Goal: Register for event/course

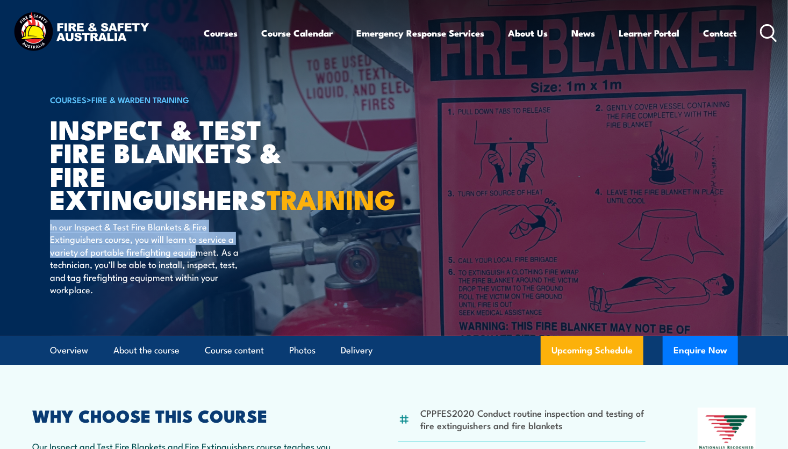
drag, startPoint x: 0, startPoint y: 0, endPoint x: 324, endPoint y: 266, distance: 419.2
click at [324, 266] on article "COURSES > Fire & Warden Training Inspect & Test Fire Blankets & Fire Extinguish…" at bounding box center [394, 168] width 688 height 336
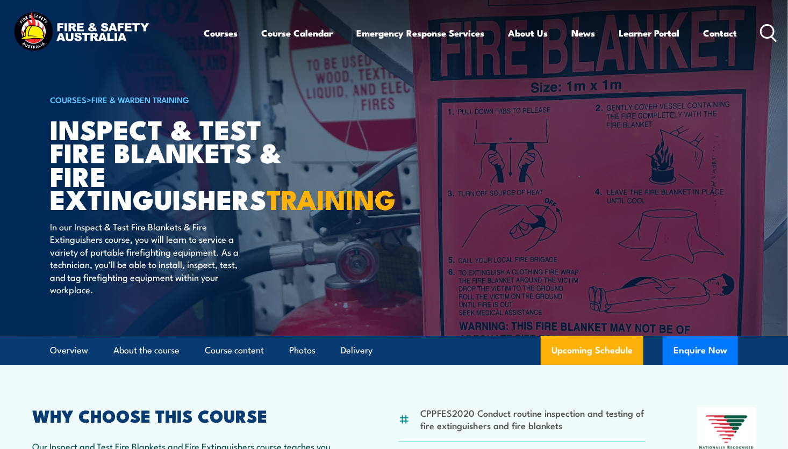
click at [301, 277] on div "COURSES > Fire & Warden Training Inspect & Test Fire Blankets & Fire Extinguish…" at bounding box center [182, 168] width 265 height 336
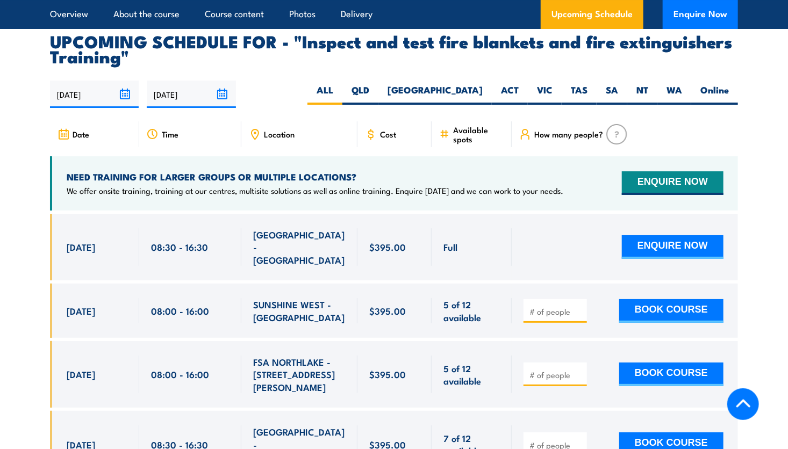
scroll to position [1925, 0]
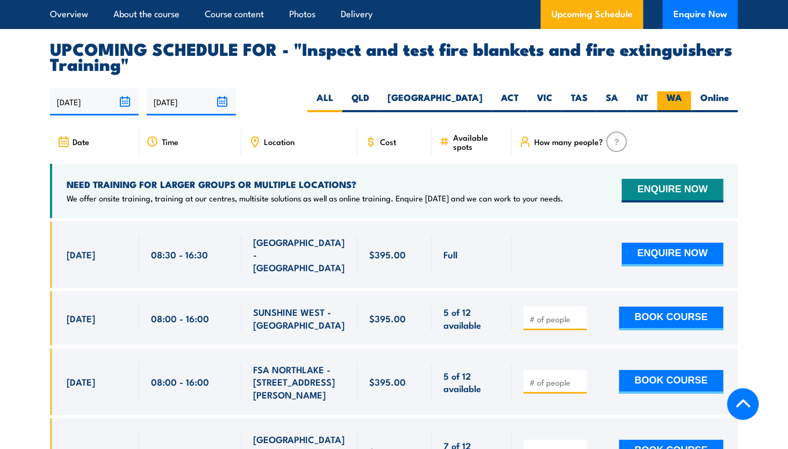
click at [671, 112] on label "WA" at bounding box center [674, 101] width 34 height 21
click at [682, 98] on input "WA" at bounding box center [685, 94] width 7 height 7
radio input "true"
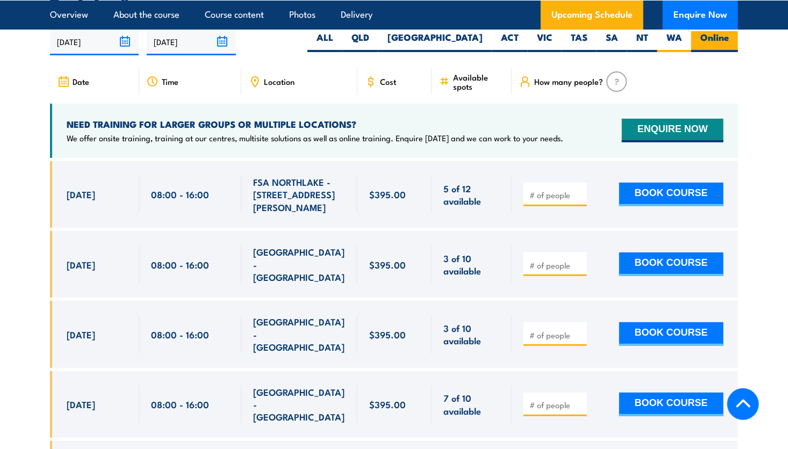
click at [716, 52] on label "Online" at bounding box center [714, 41] width 47 height 21
click at [729, 38] on input "Online" at bounding box center [732, 34] width 7 height 7
radio input "true"
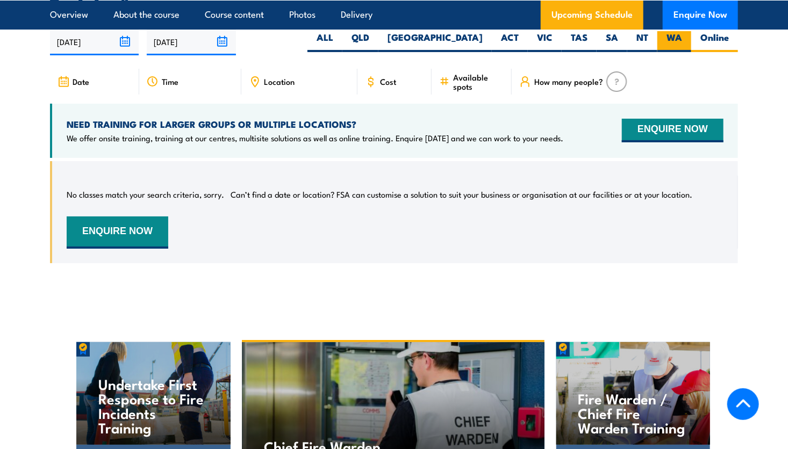
click at [679, 52] on label "WA" at bounding box center [674, 41] width 34 height 21
click at [682, 38] on input "WA" at bounding box center [685, 34] width 7 height 7
radio input "true"
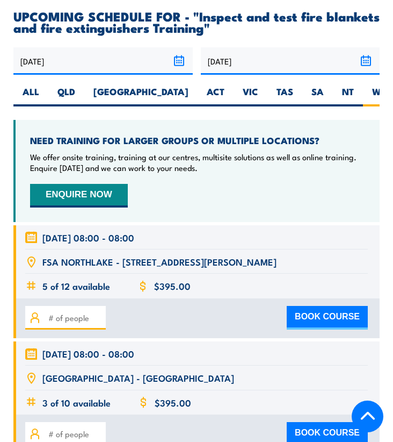
scroll to position [2033, 0]
